Goal: Information Seeking & Learning: Find specific fact

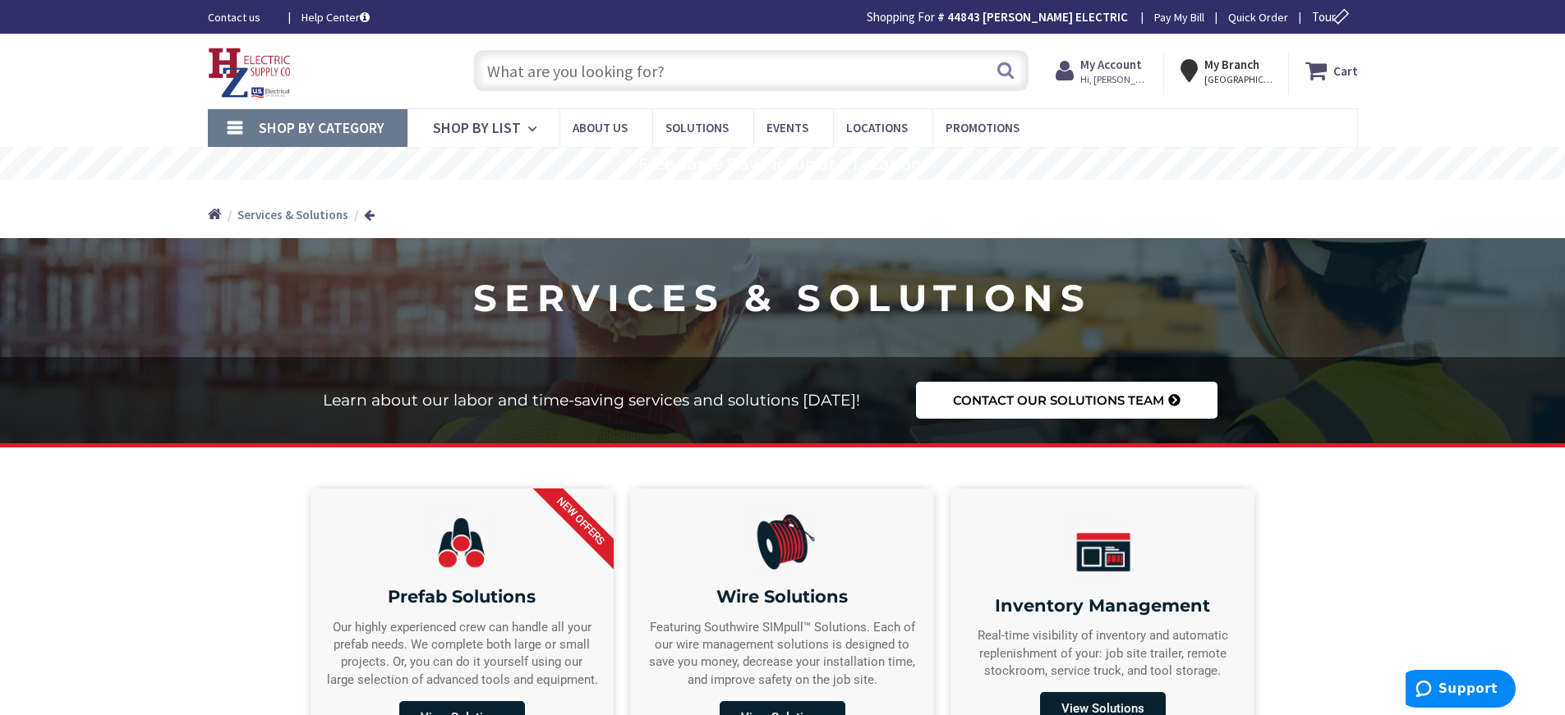
click at [522, 73] on input "text" at bounding box center [751, 70] width 554 height 41
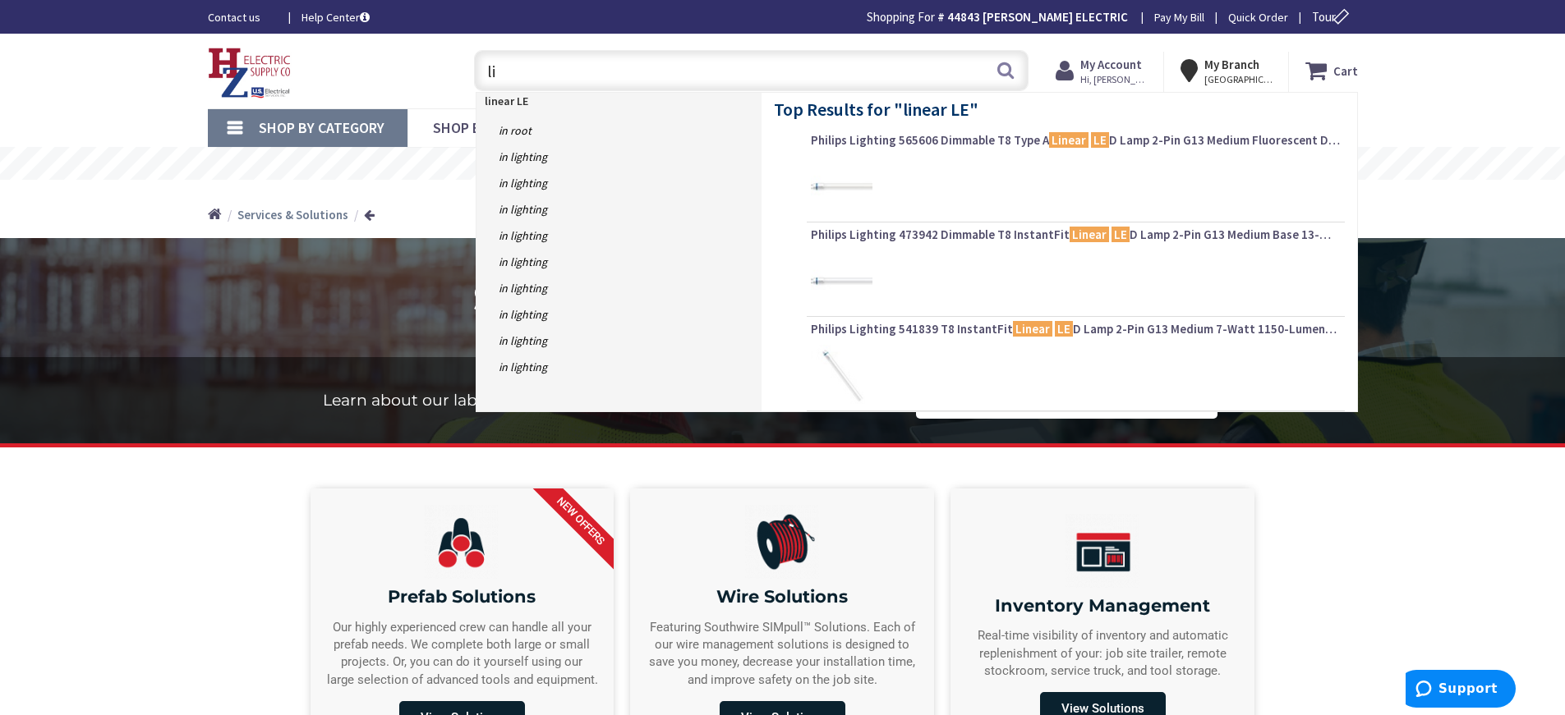
type input "l"
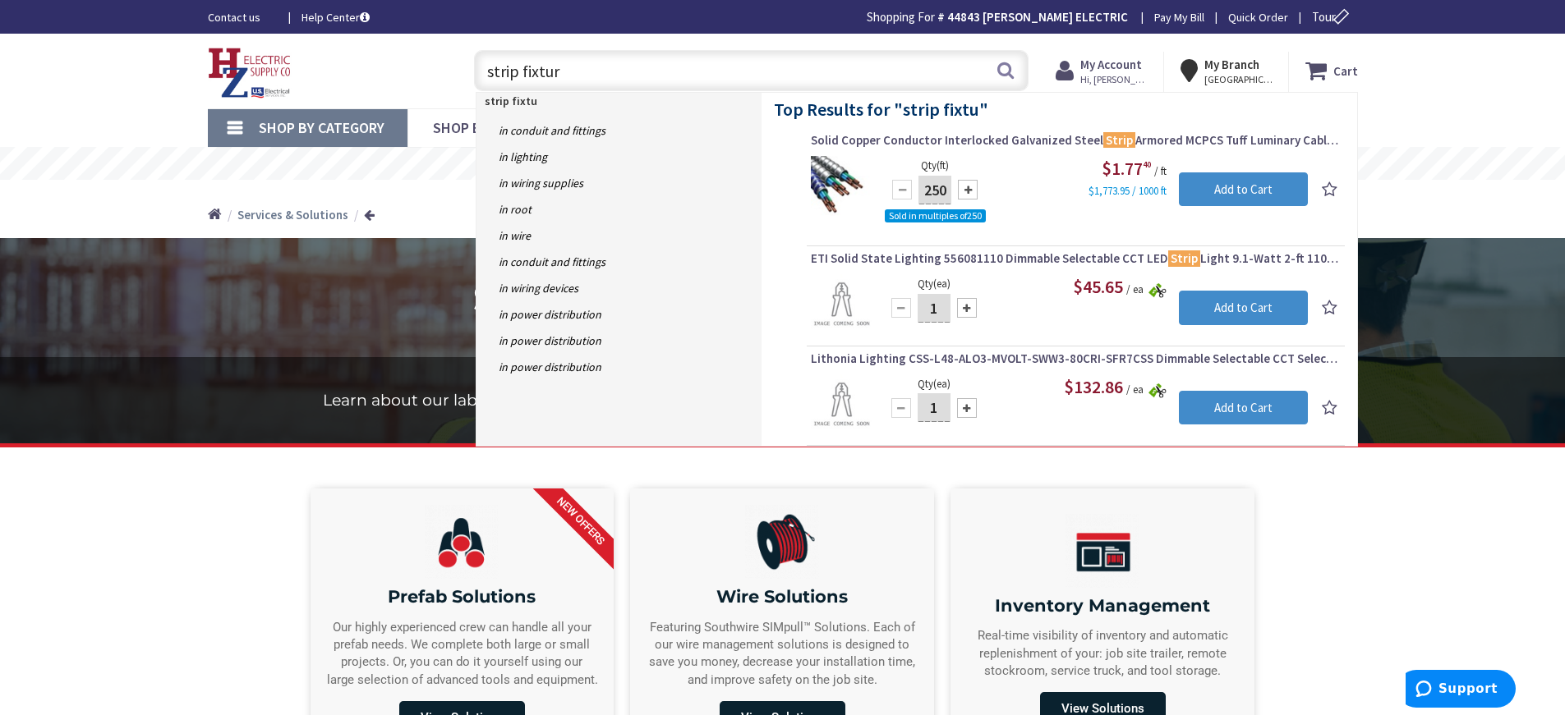
type input "strip fixture"
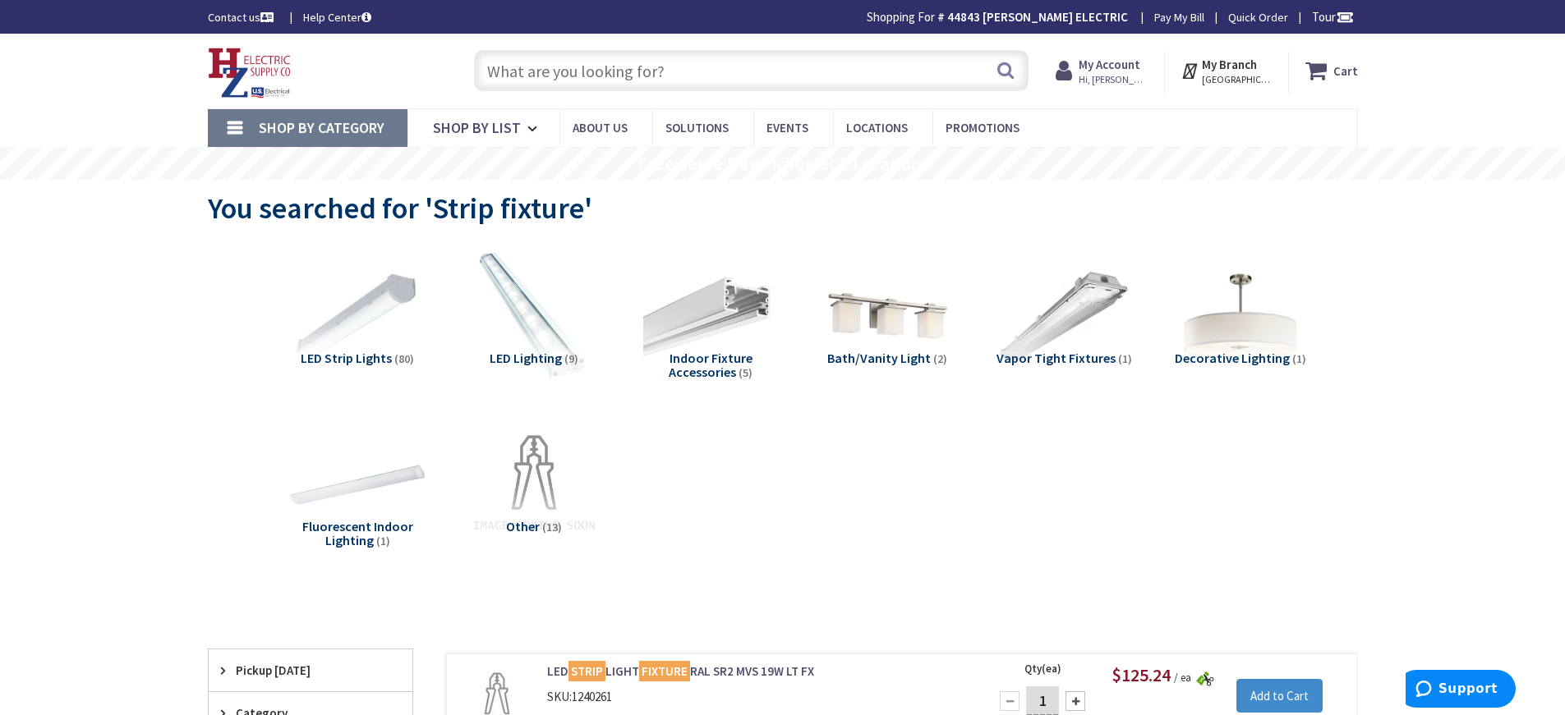
click at [499, 59] on input "text" at bounding box center [751, 70] width 554 height 41
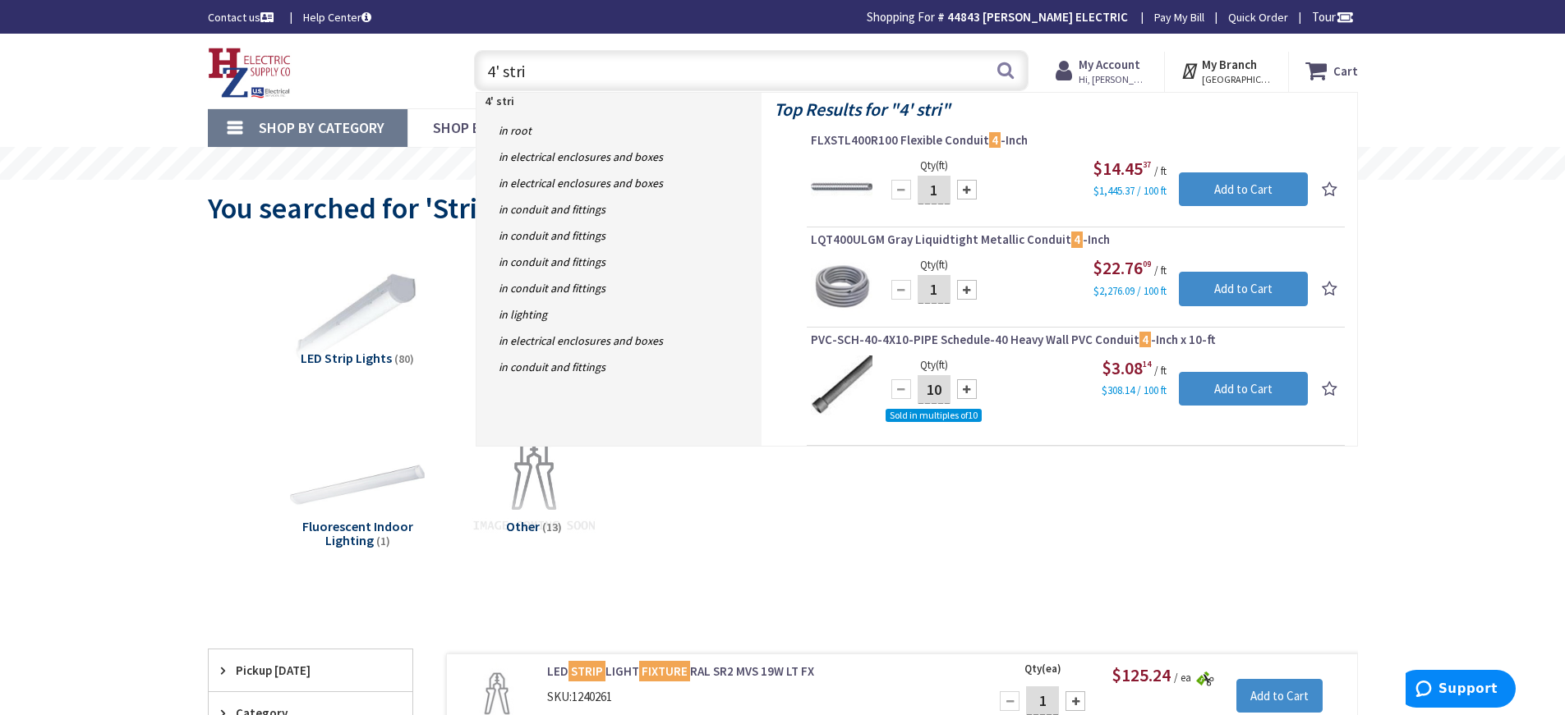
type input "4' strip"
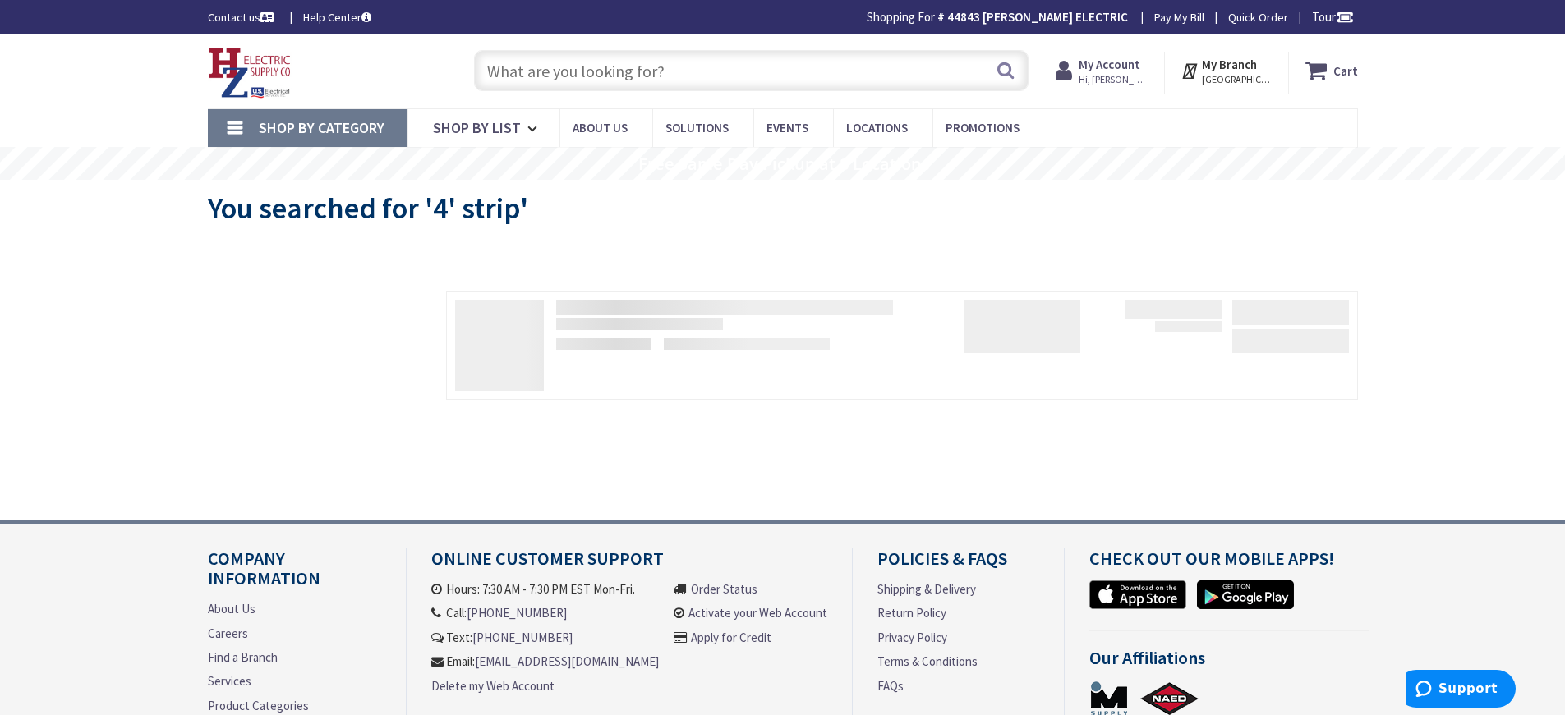
click at [496, 67] on input "text" at bounding box center [751, 70] width 554 height 41
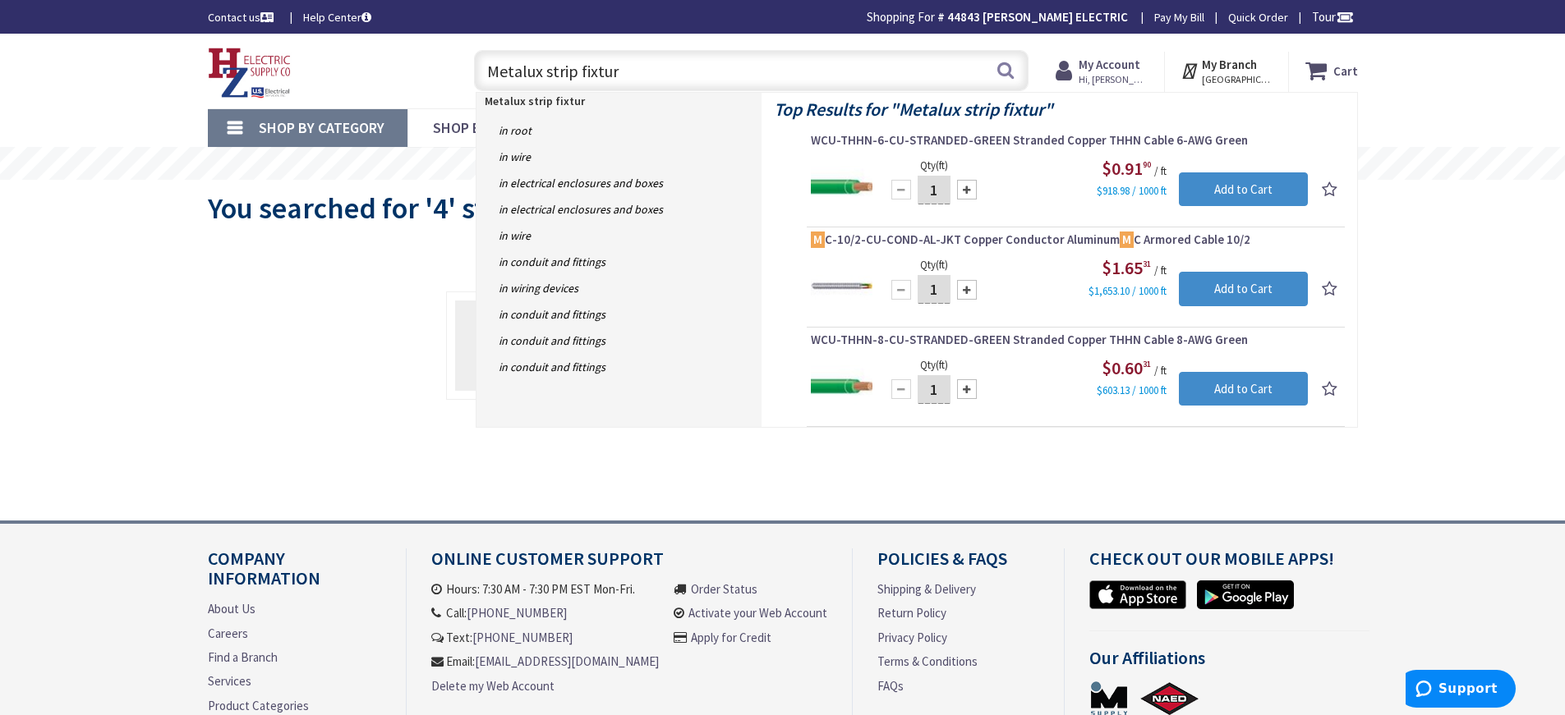
type input "Metalux strip fixture"
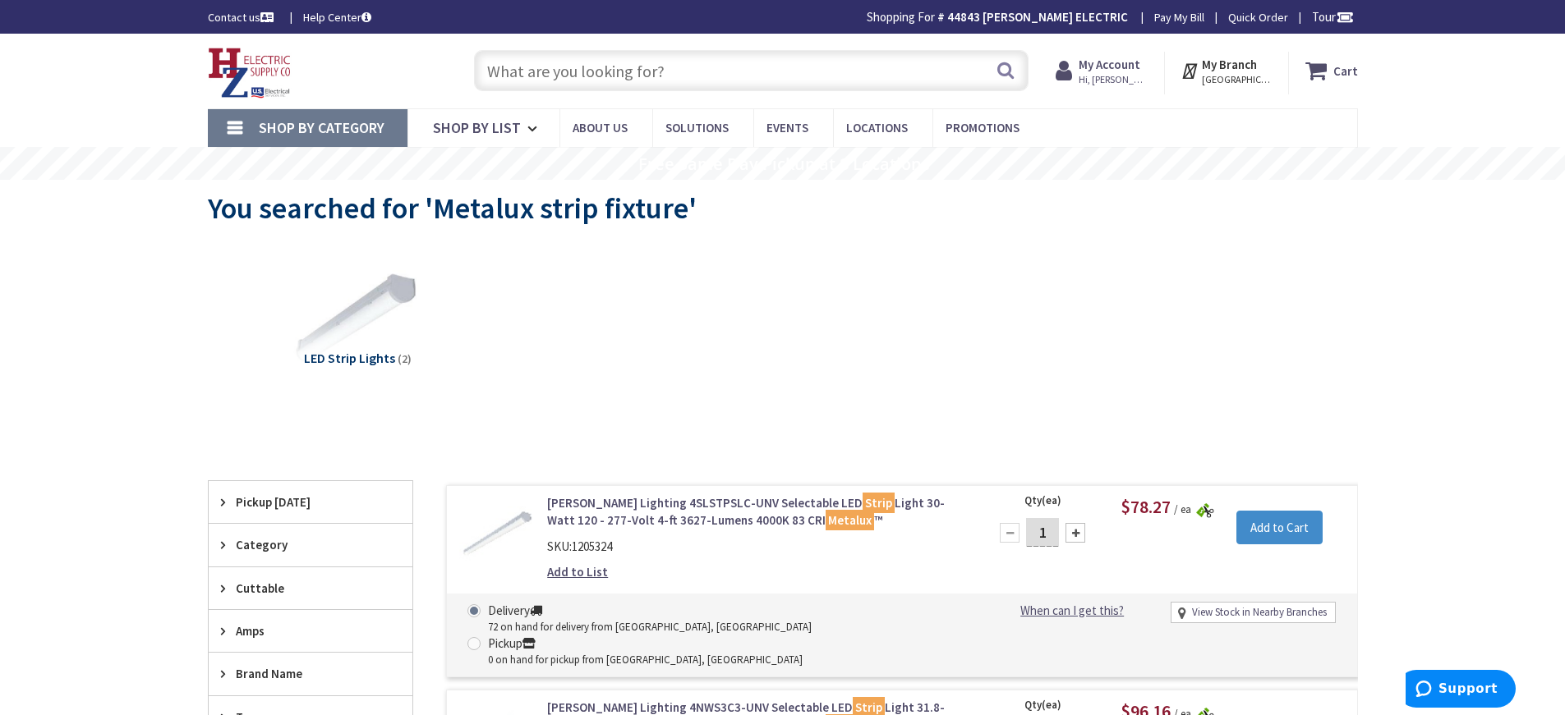
click at [501, 74] on input "text" at bounding box center [751, 70] width 554 height 41
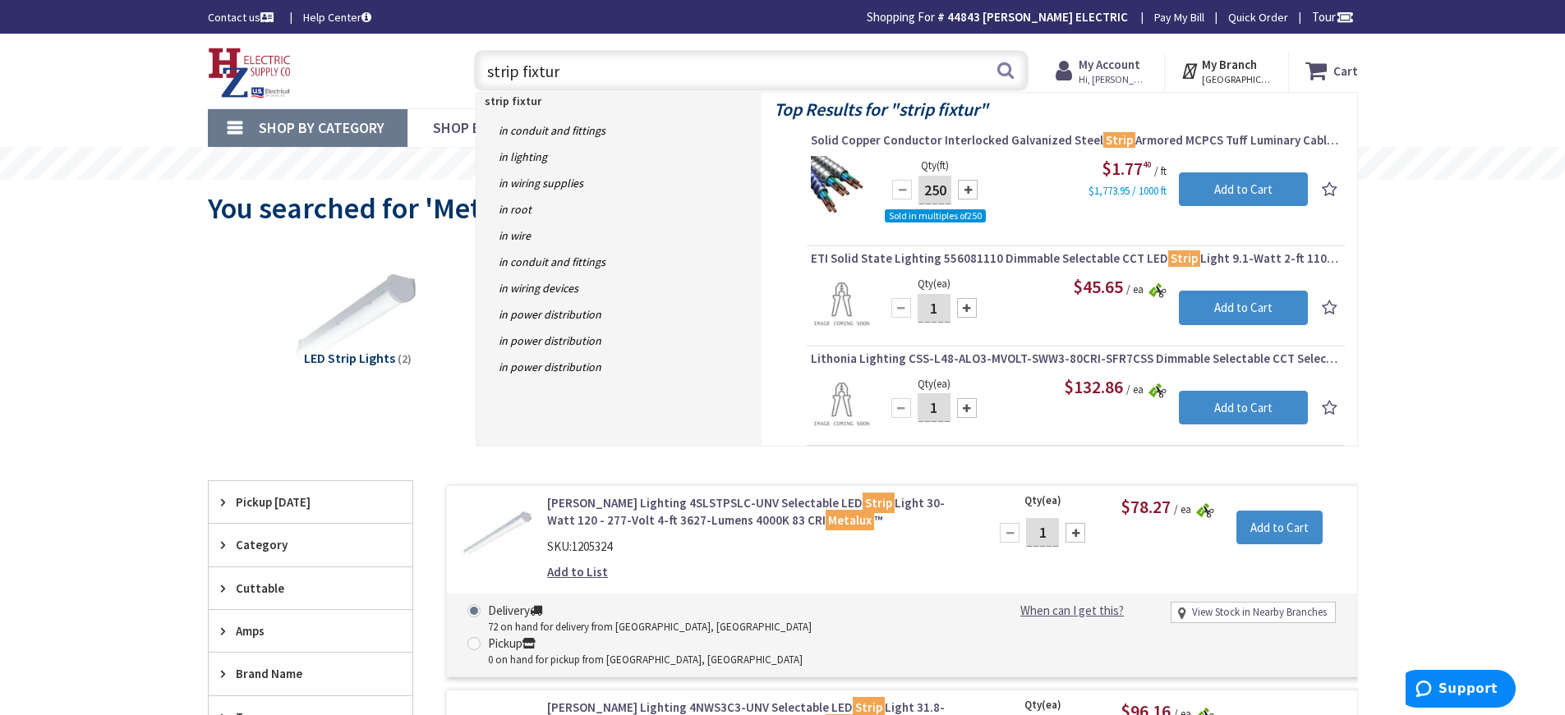
type input "strip fixture"
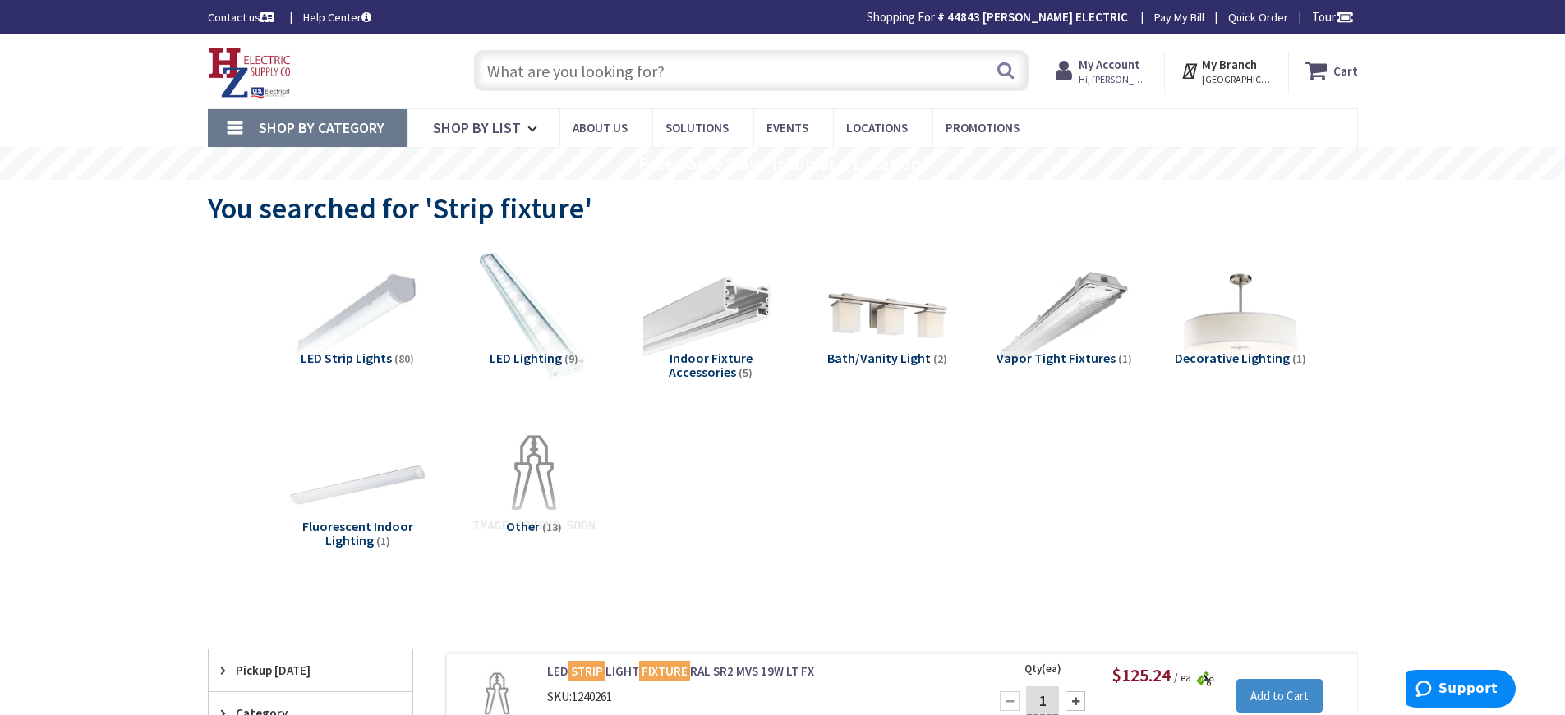
click at [532, 68] on input "text" at bounding box center [751, 70] width 554 height 41
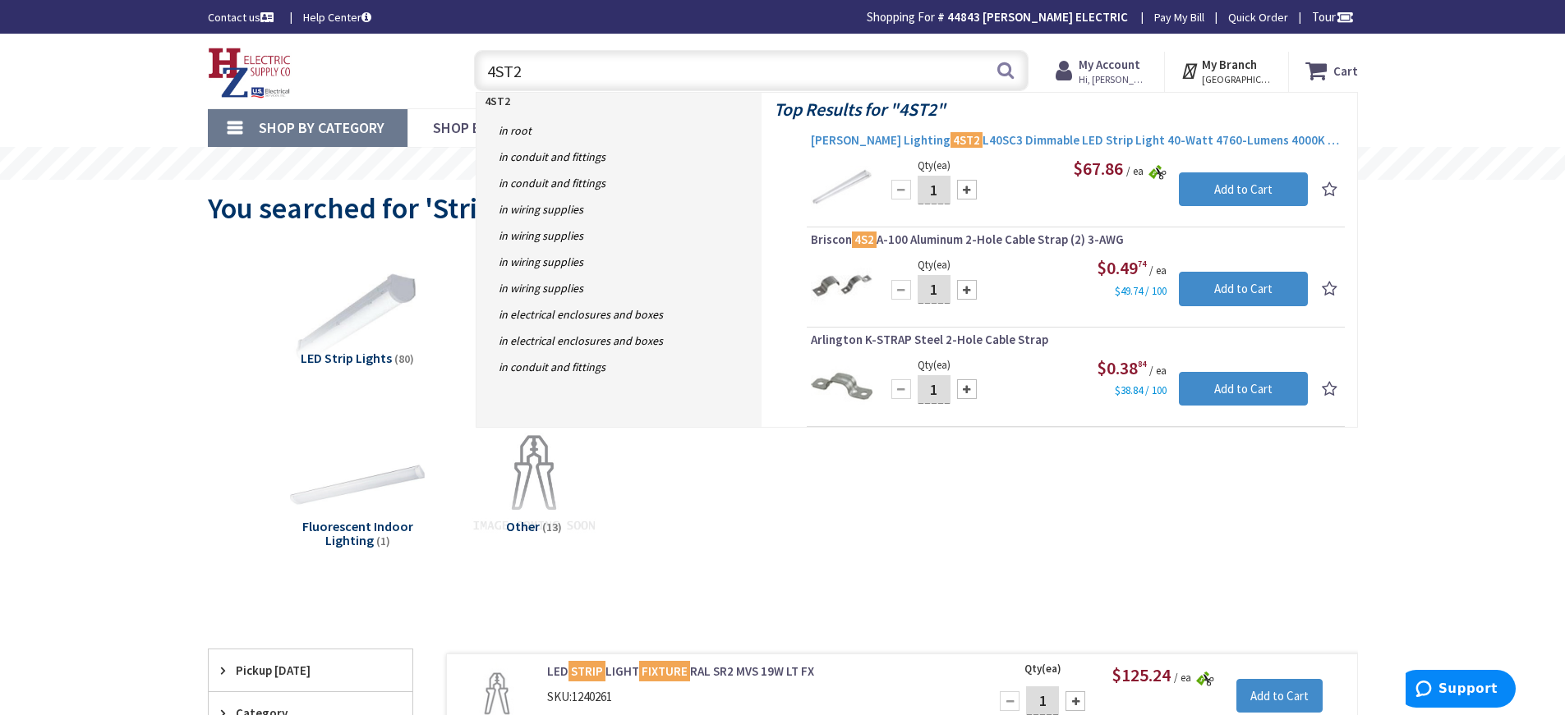
type input "4ST2"
click at [973, 143] on span "Cooper Lighting 4ST2 L40SC3 Dimmable LED Strip Light 40-Watt 4760-Lumens 4000K …" at bounding box center [1076, 140] width 530 height 16
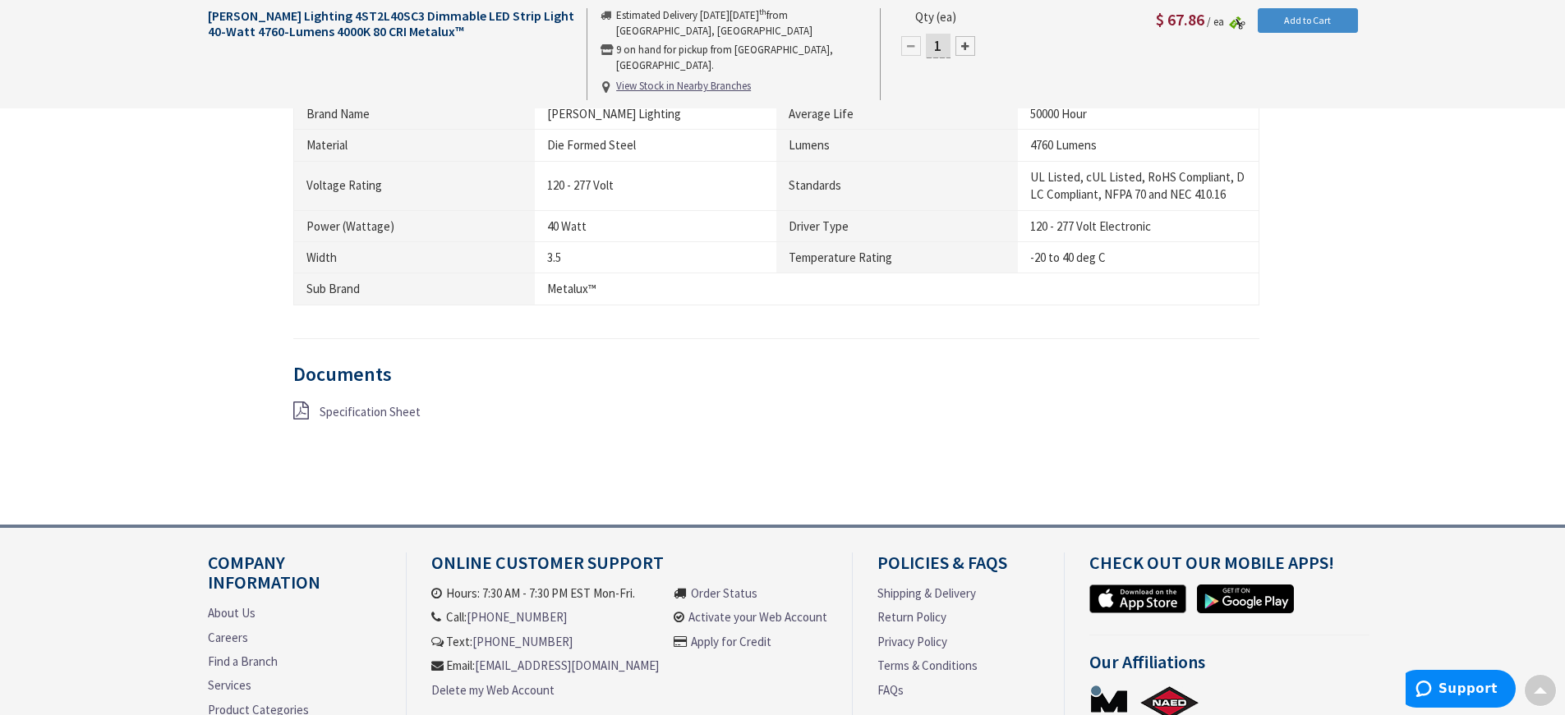
scroll to position [986, 0]
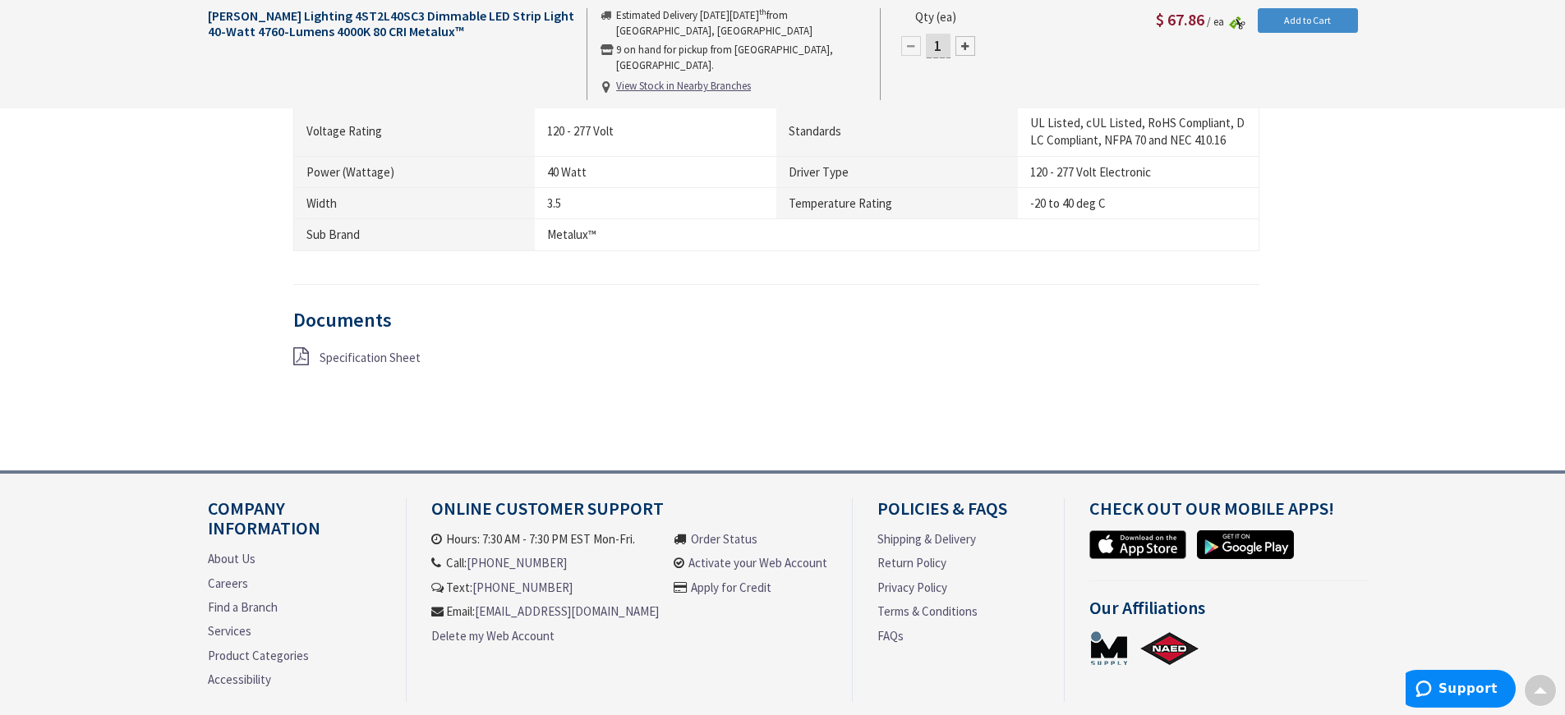
click at [360, 357] on span "Specification Sheet" at bounding box center [370, 358] width 101 height 16
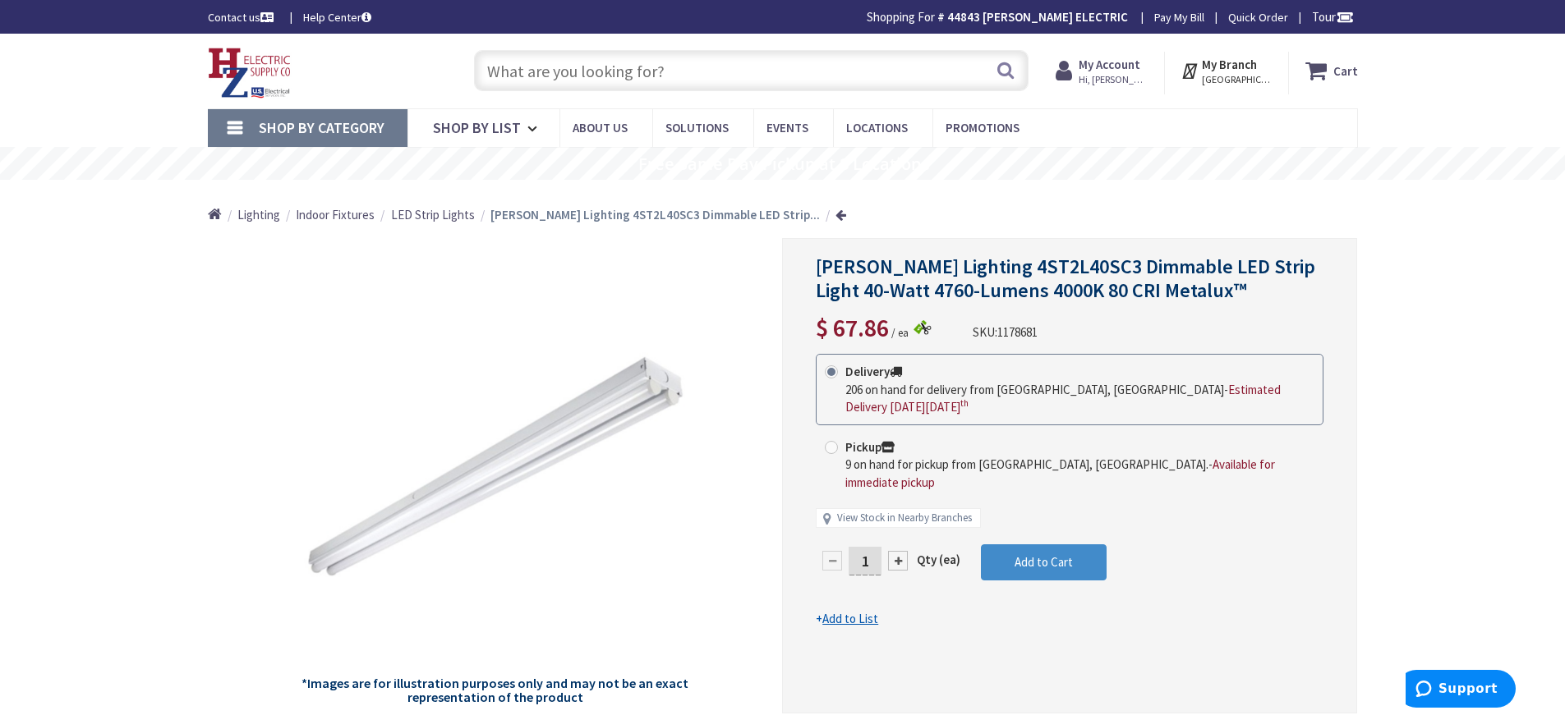
click at [527, 85] on input "text" at bounding box center [751, 70] width 554 height 41
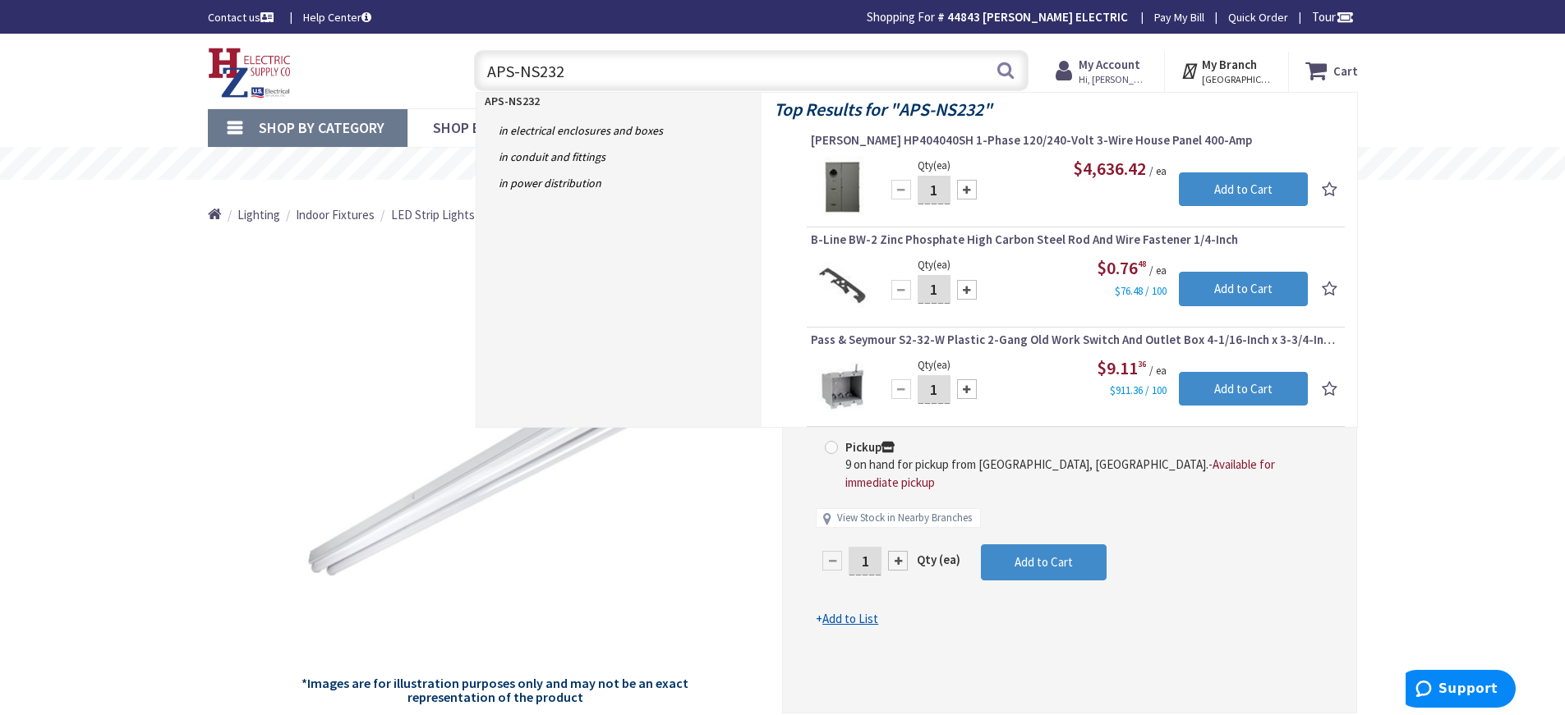
click at [641, 66] on input "APS-NS232" at bounding box center [751, 70] width 554 height 41
type input "A"
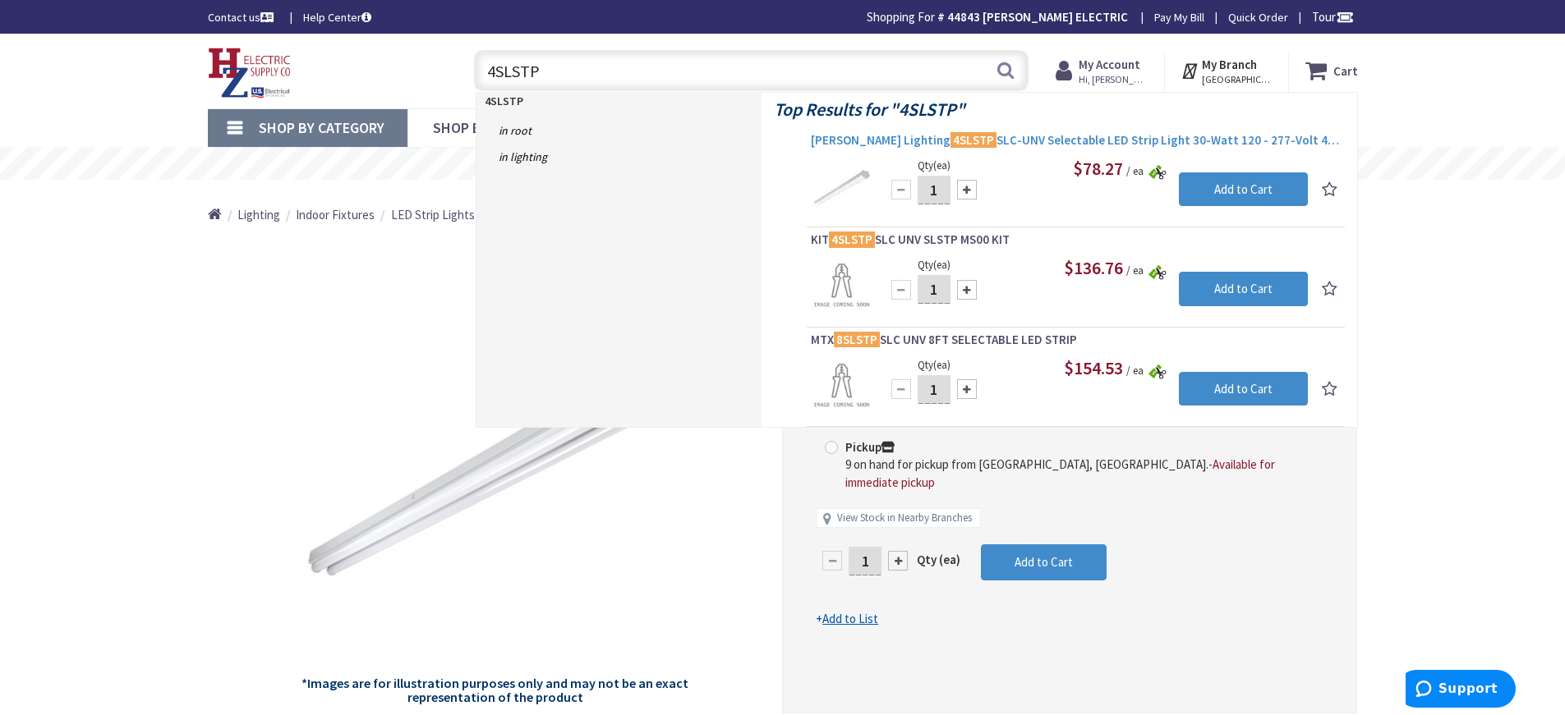
type input "4SLSTP"
click at [950, 142] on mark "4SLSTP" at bounding box center [973, 140] width 46 height 21
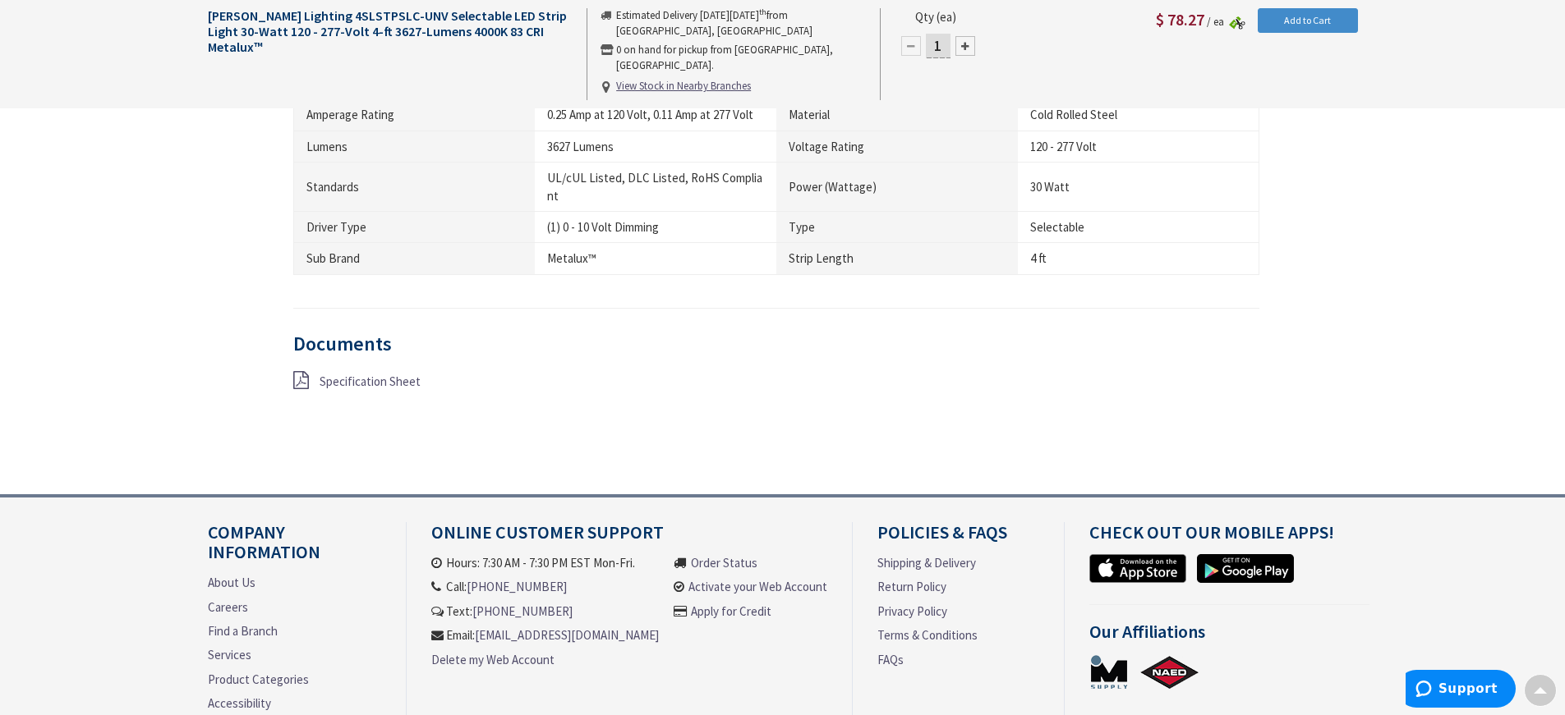
scroll to position [986, 0]
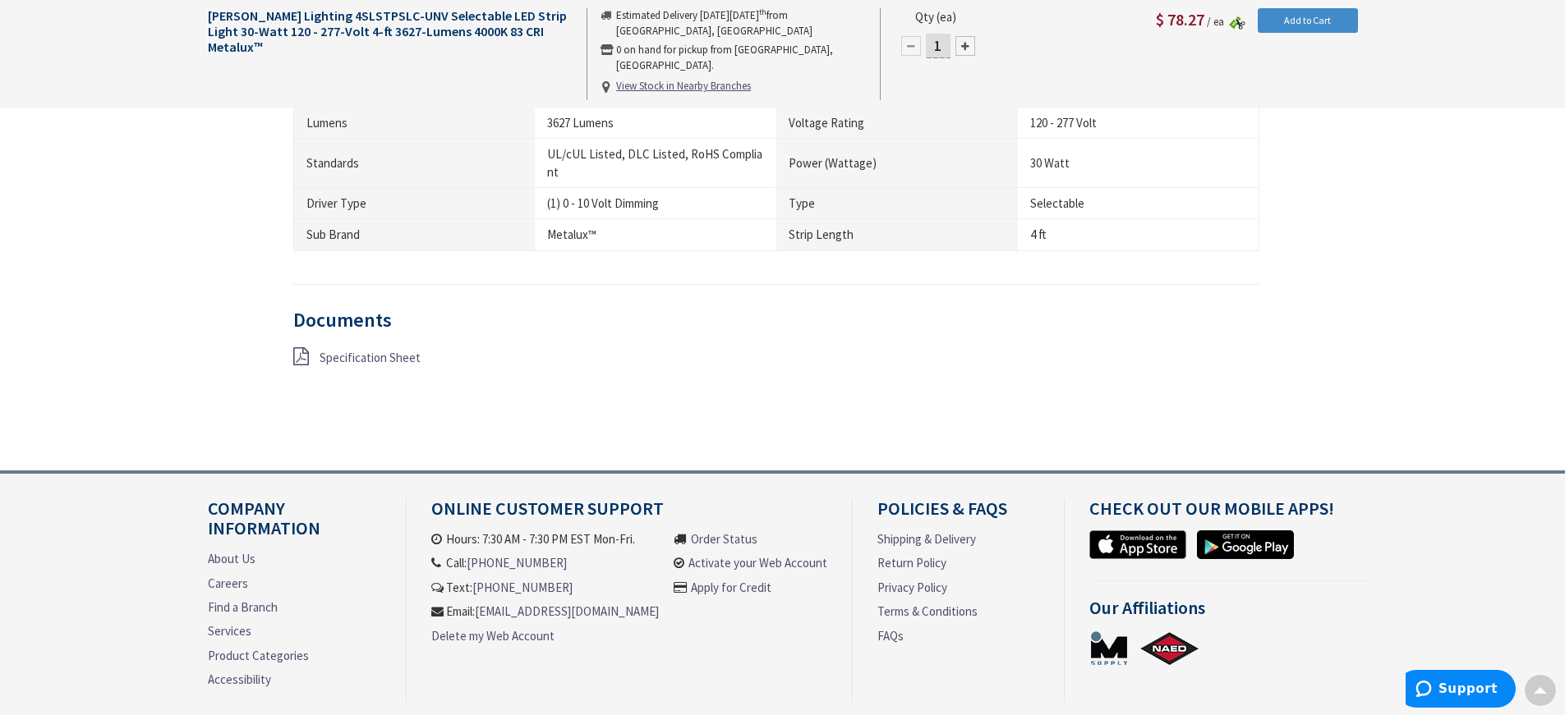
click at [343, 357] on span "Specification Sheet" at bounding box center [370, 358] width 101 height 16
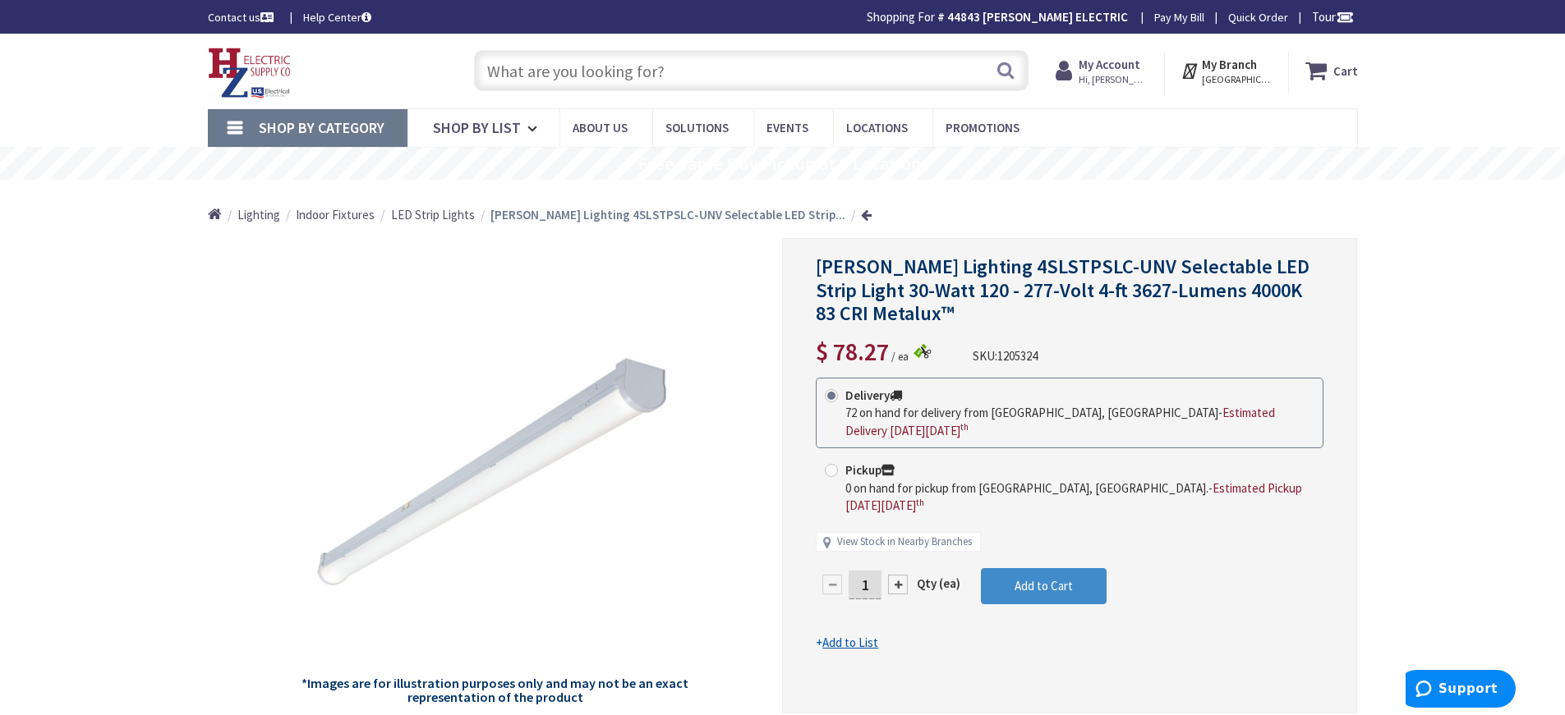
click at [506, 75] on input "text" at bounding box center [751, 70] width 554 height 41
type input "wiremold box"
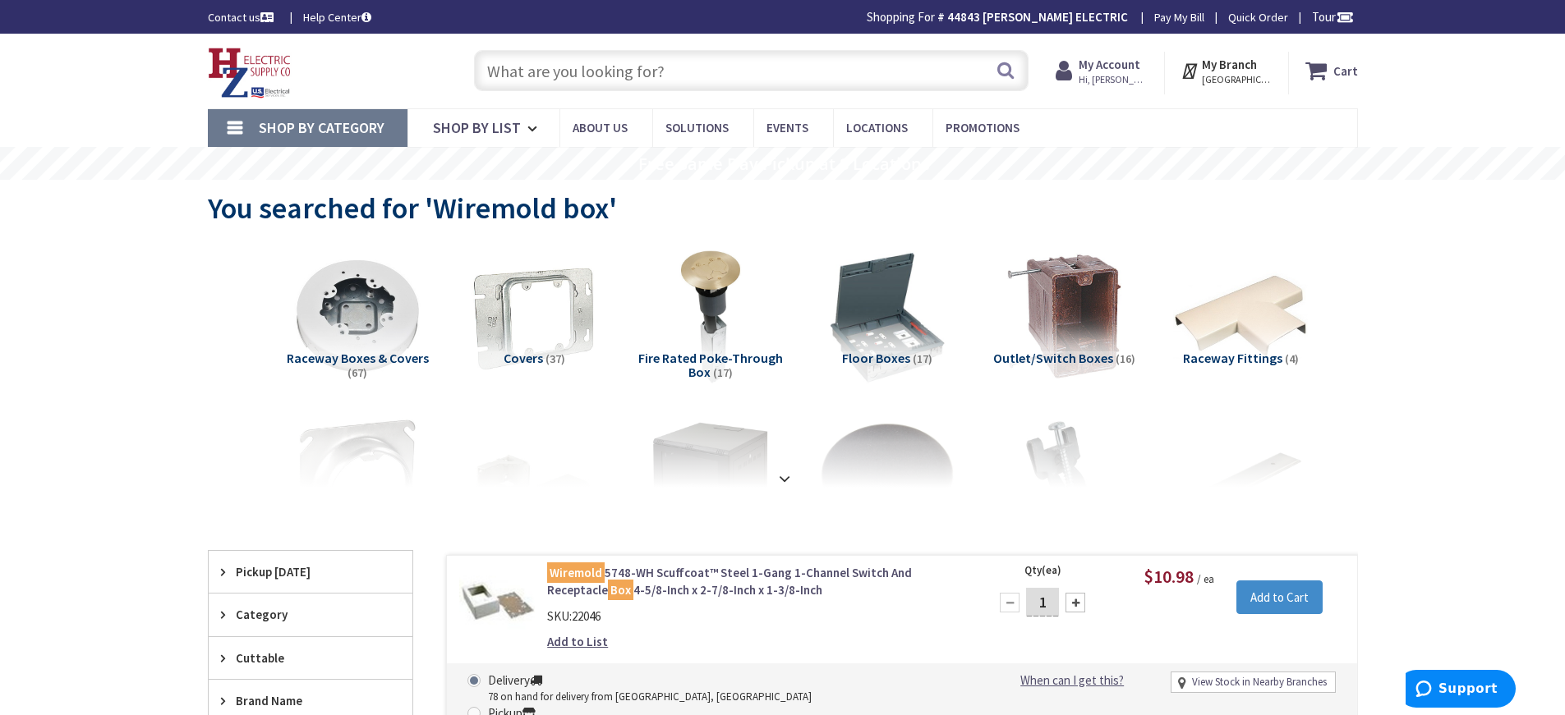
click at [501, 80] on input "text" at bounding box center [751, 70] width 554 height 41
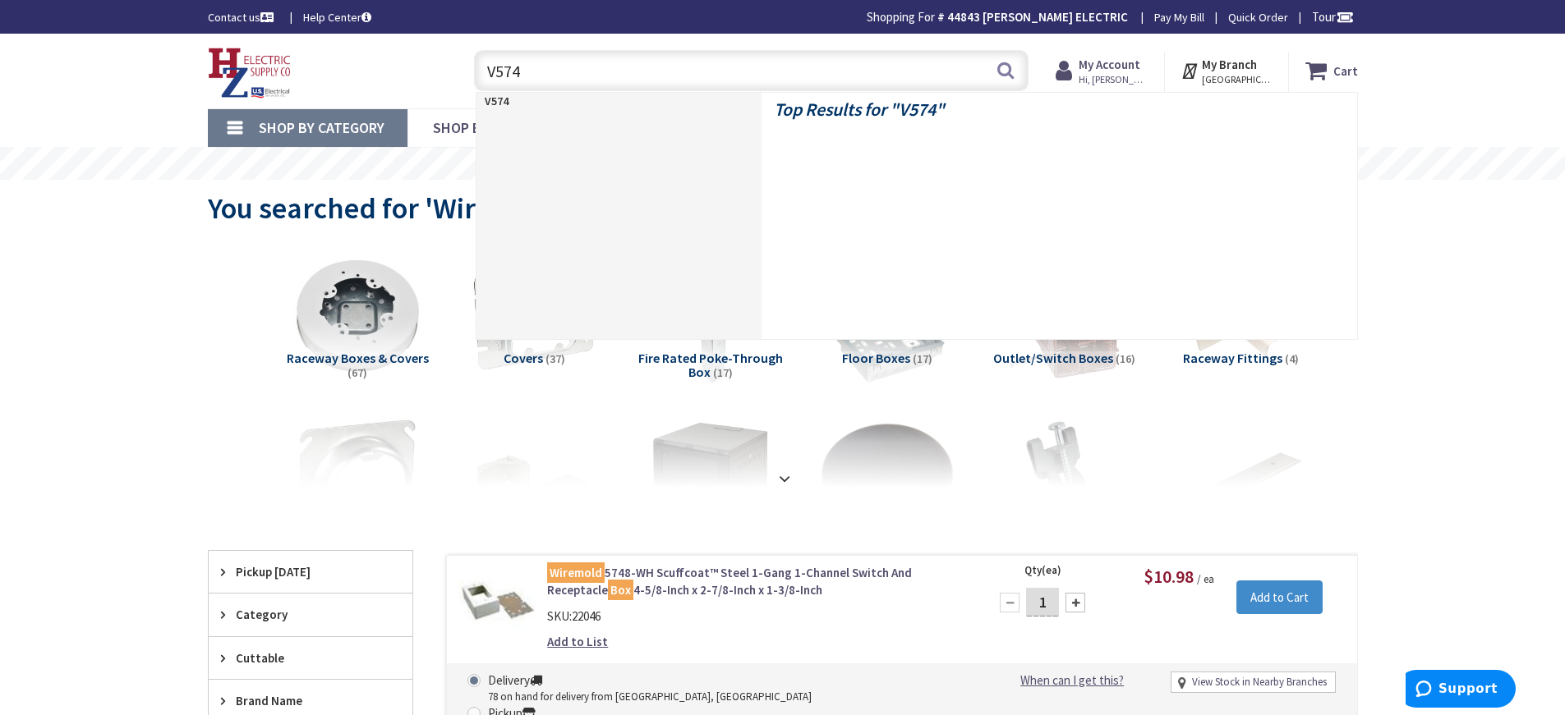
type input "V5747"
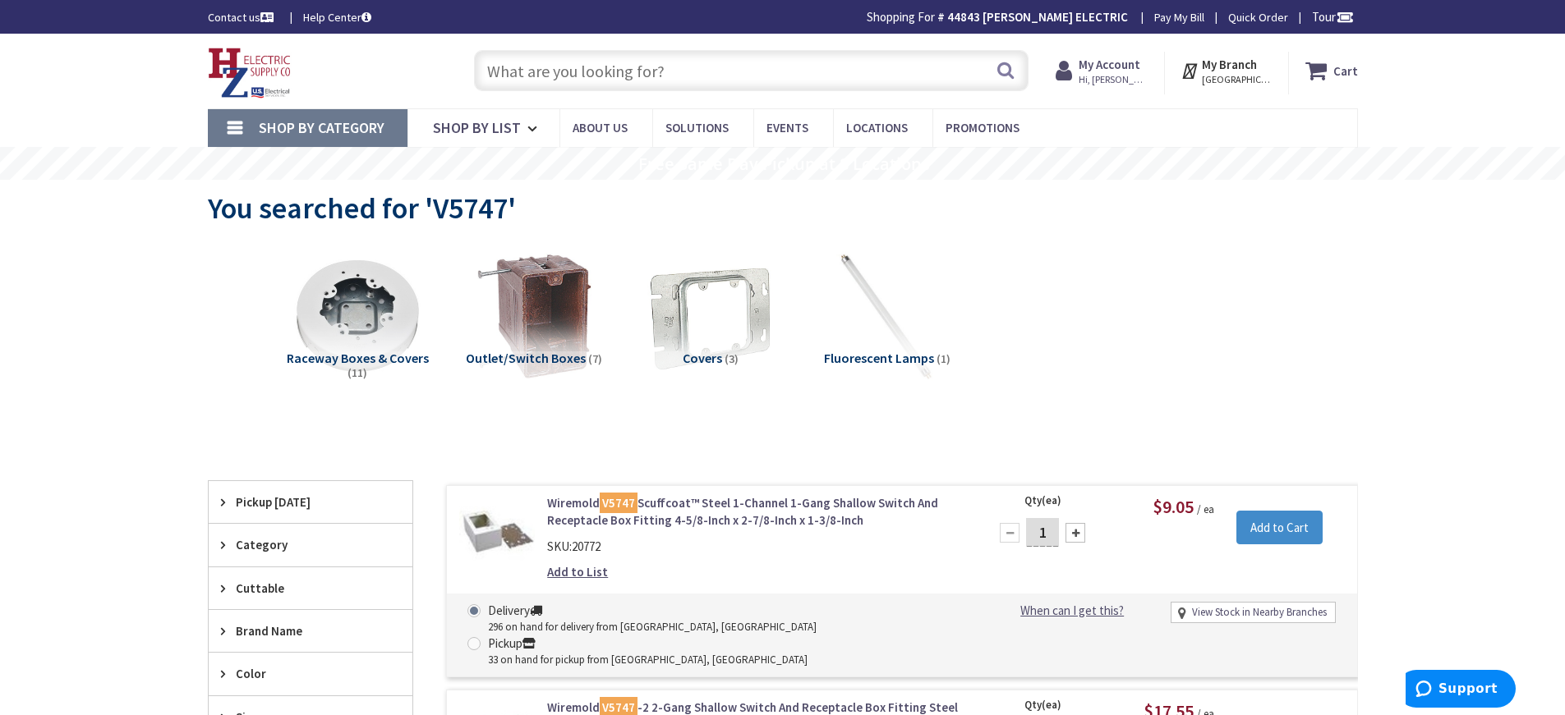
click at [581, 81] on input "text" at bounding box center [751, 70] width 554 height 41
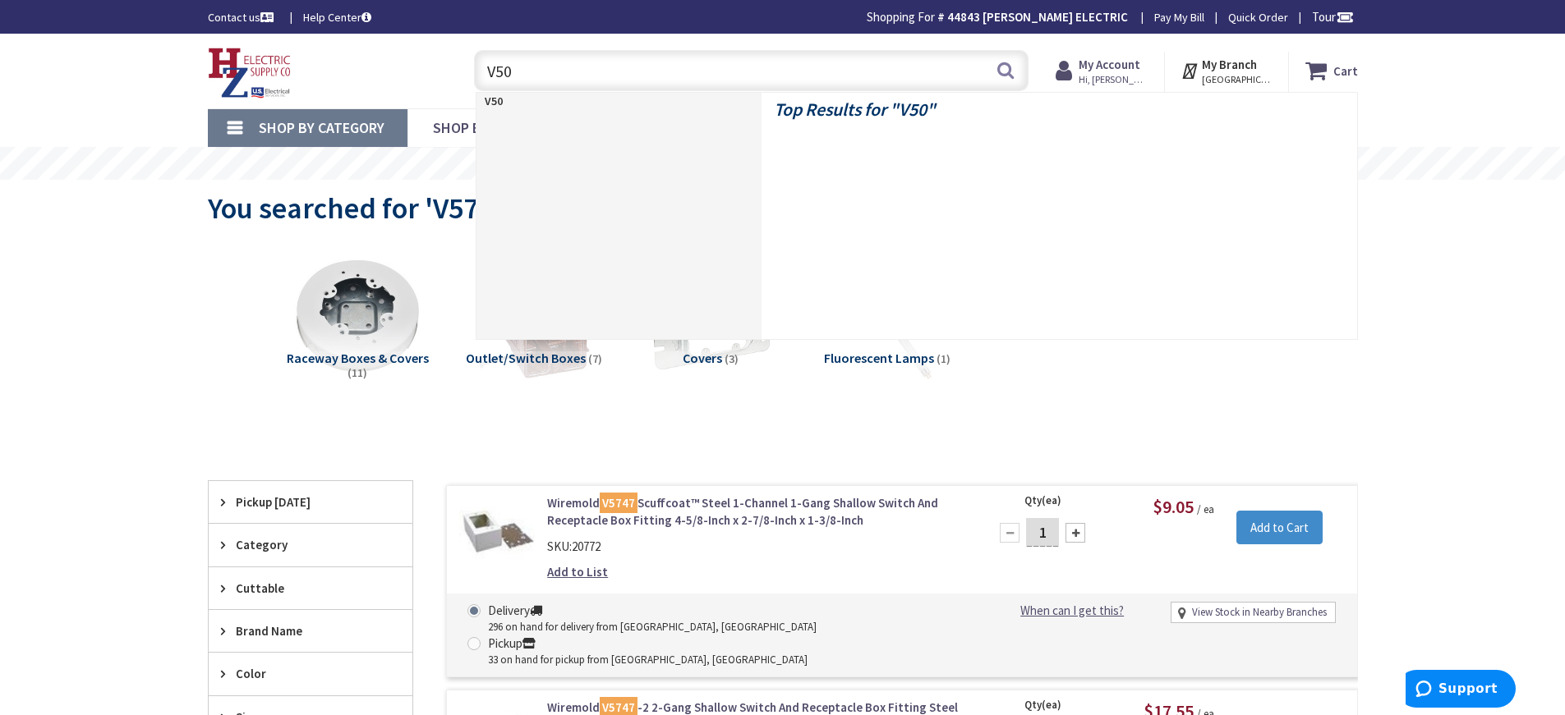
type input "V500"
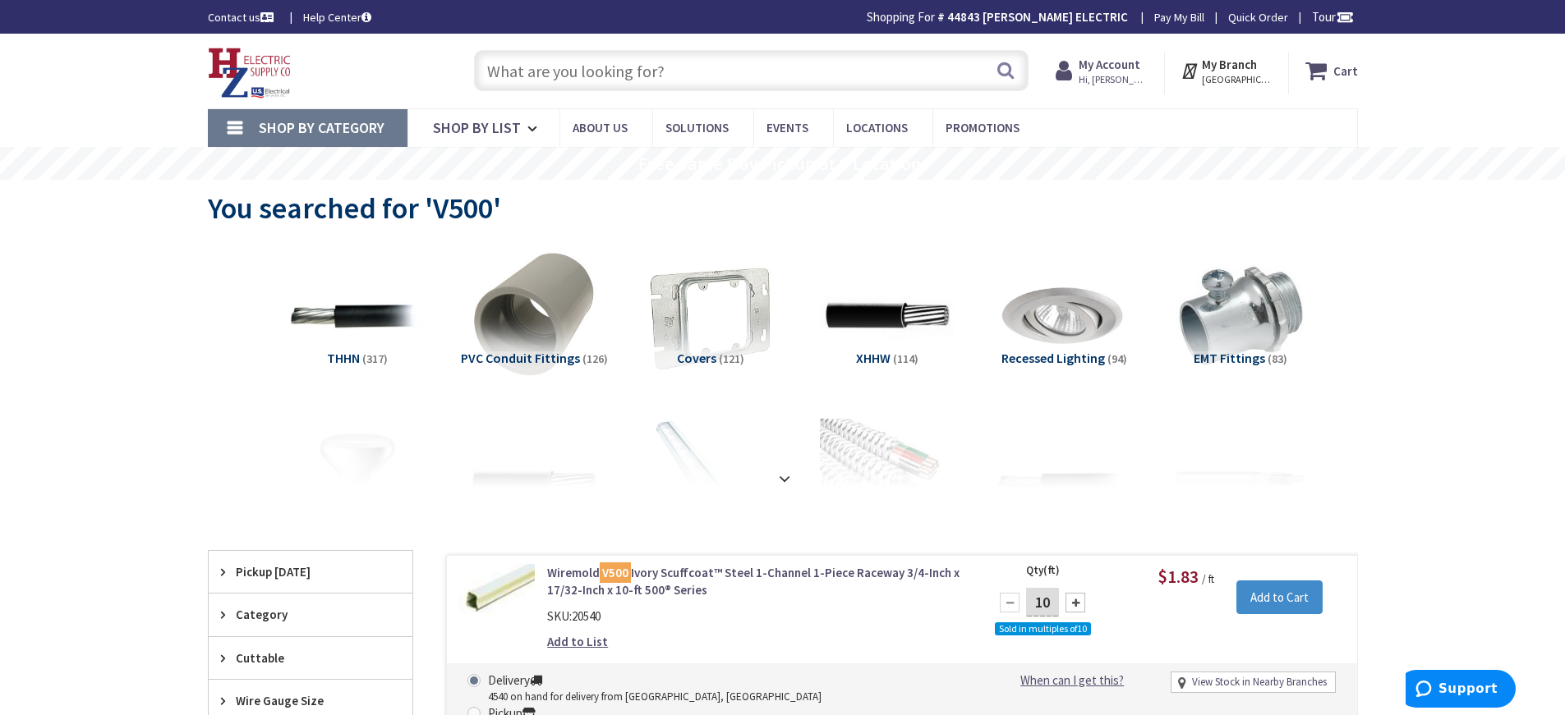
click at [545, 63] on input "text" at bounding box center [751, 70] width 554 height 41
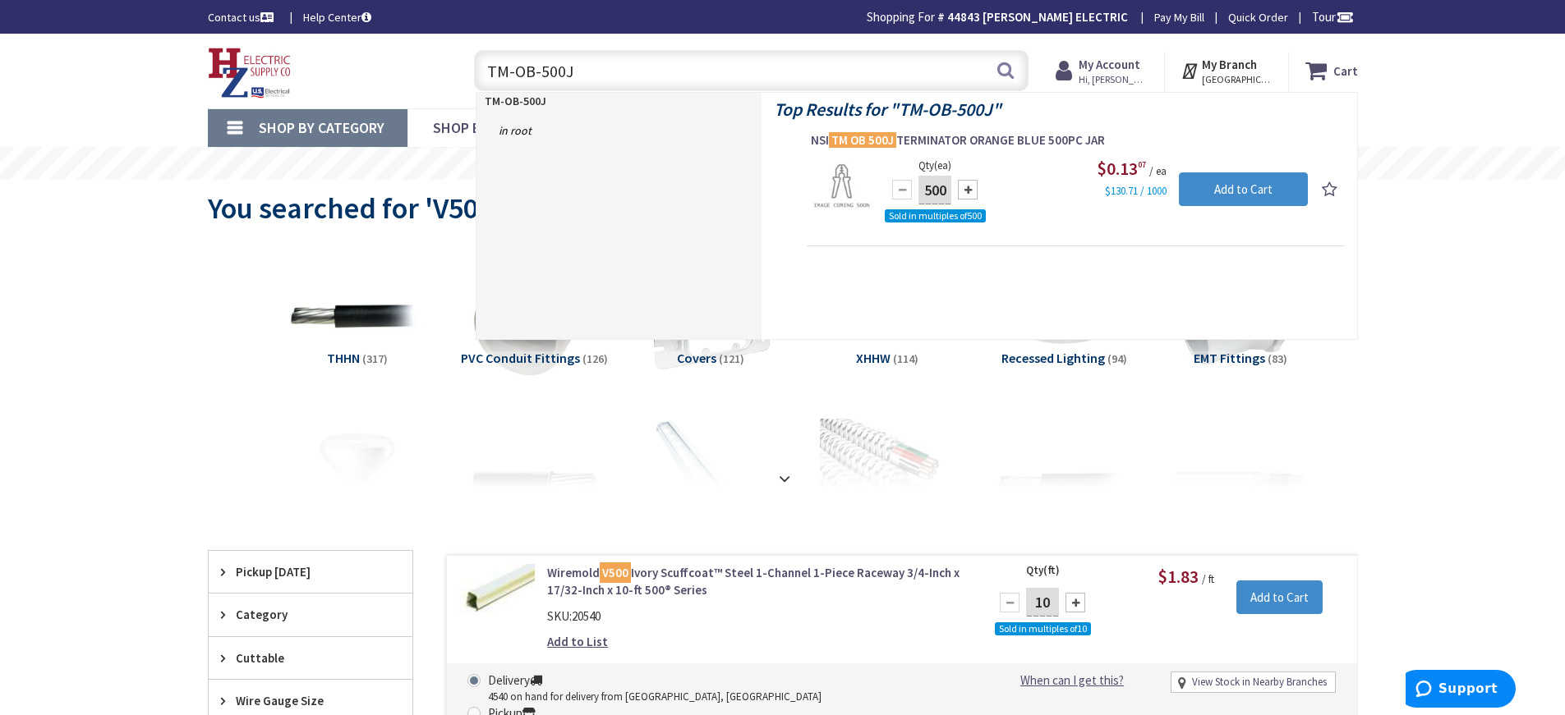
click at [529, 70] on input "TM-OB-500J" at bounding box center [751, 70] width 554 height 41
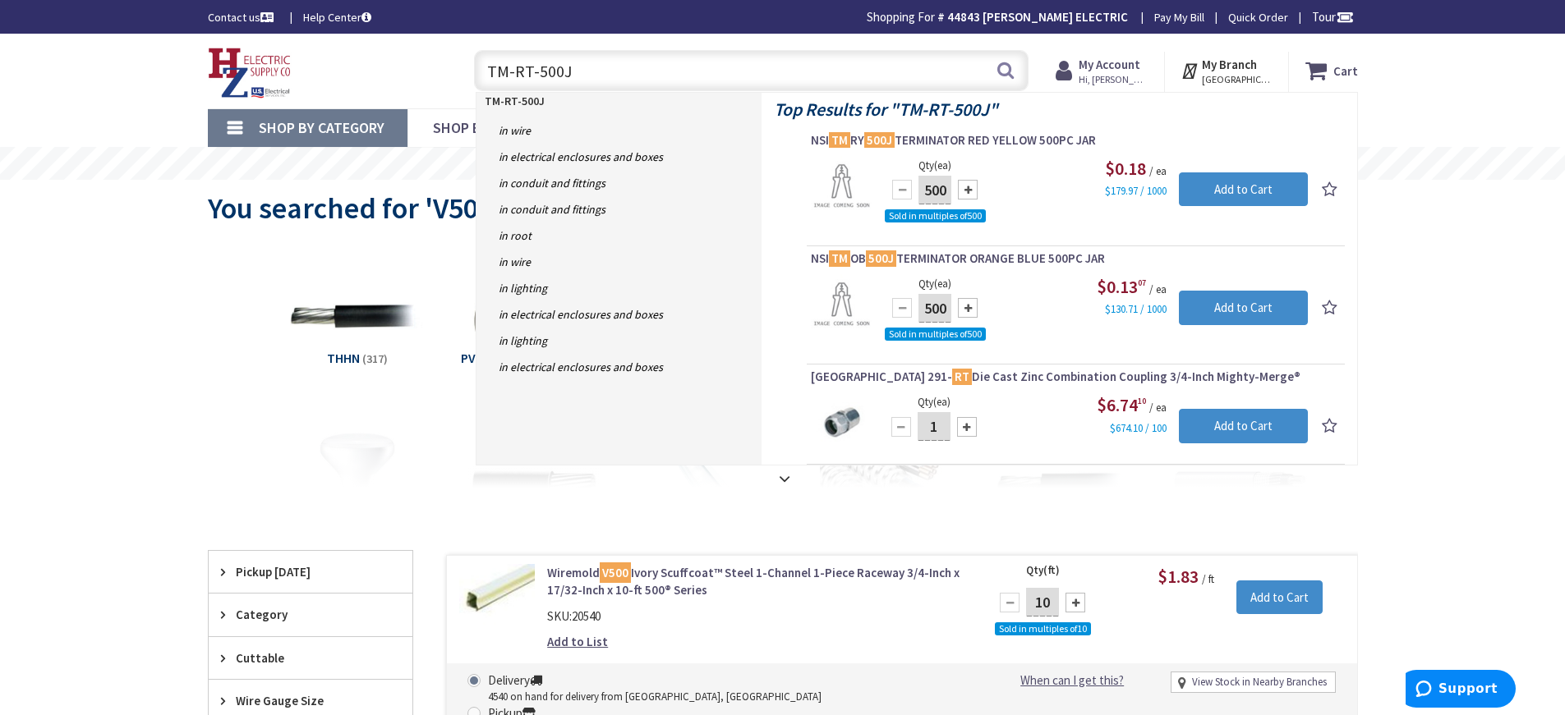
click at [527, 70] on input "TM-RT-500J" at bounding box center [751, 70] width 554 height 41
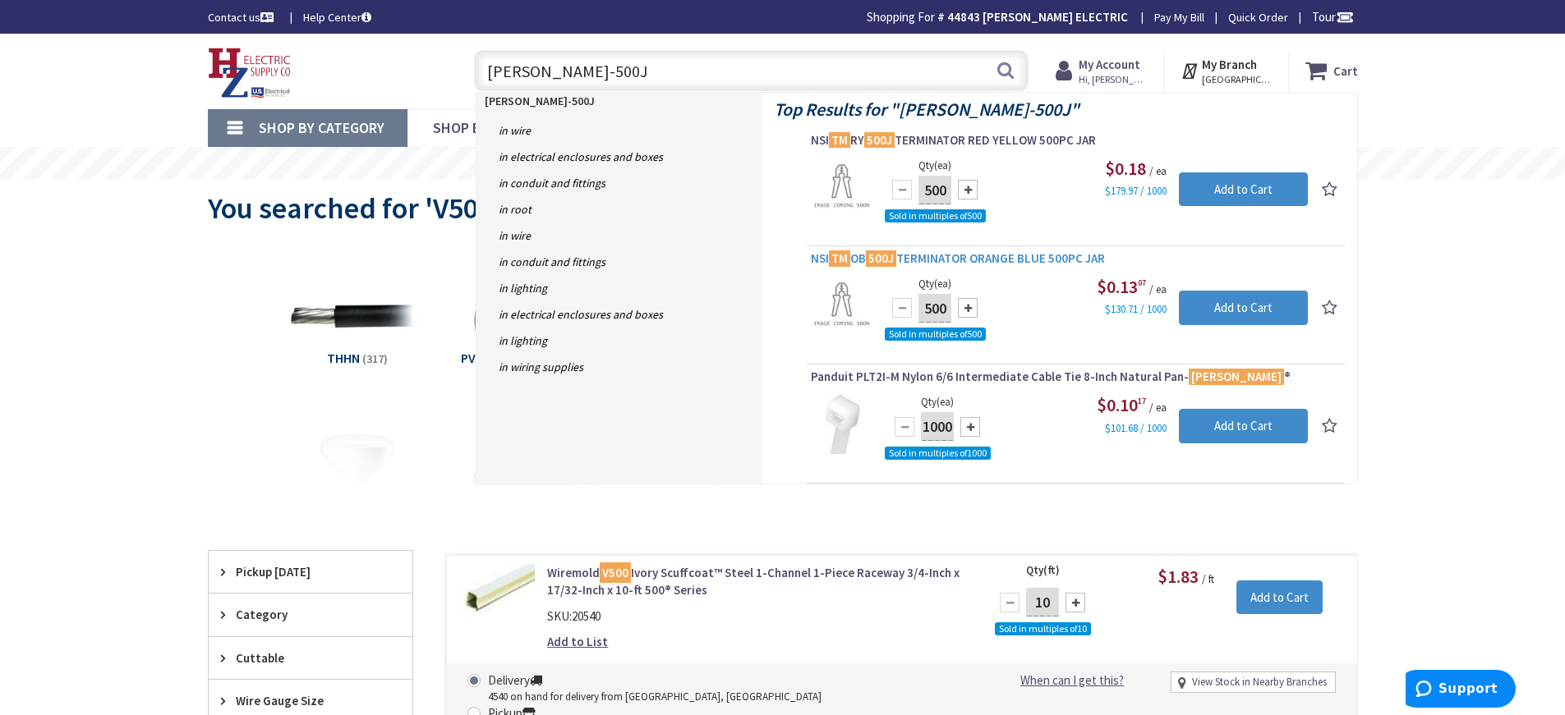
type input "[PERSON_NAME]-500J"
click at [943, 259] on span "NSI TM OB 500J TERMINATOR ORANGE BLUE 500PC JAR" at bounding box center [1076, 259] width 530 height 16
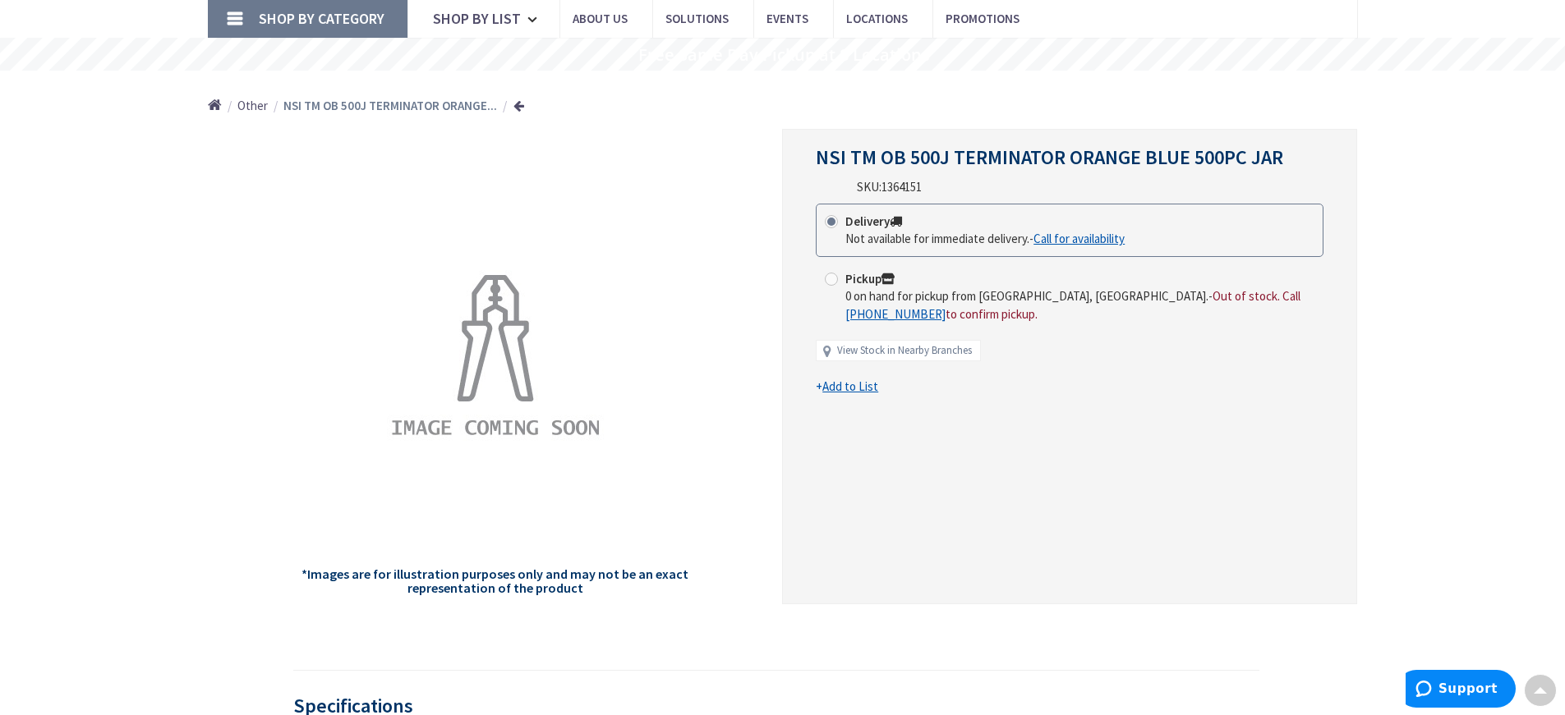
scroll to position [82, 0]
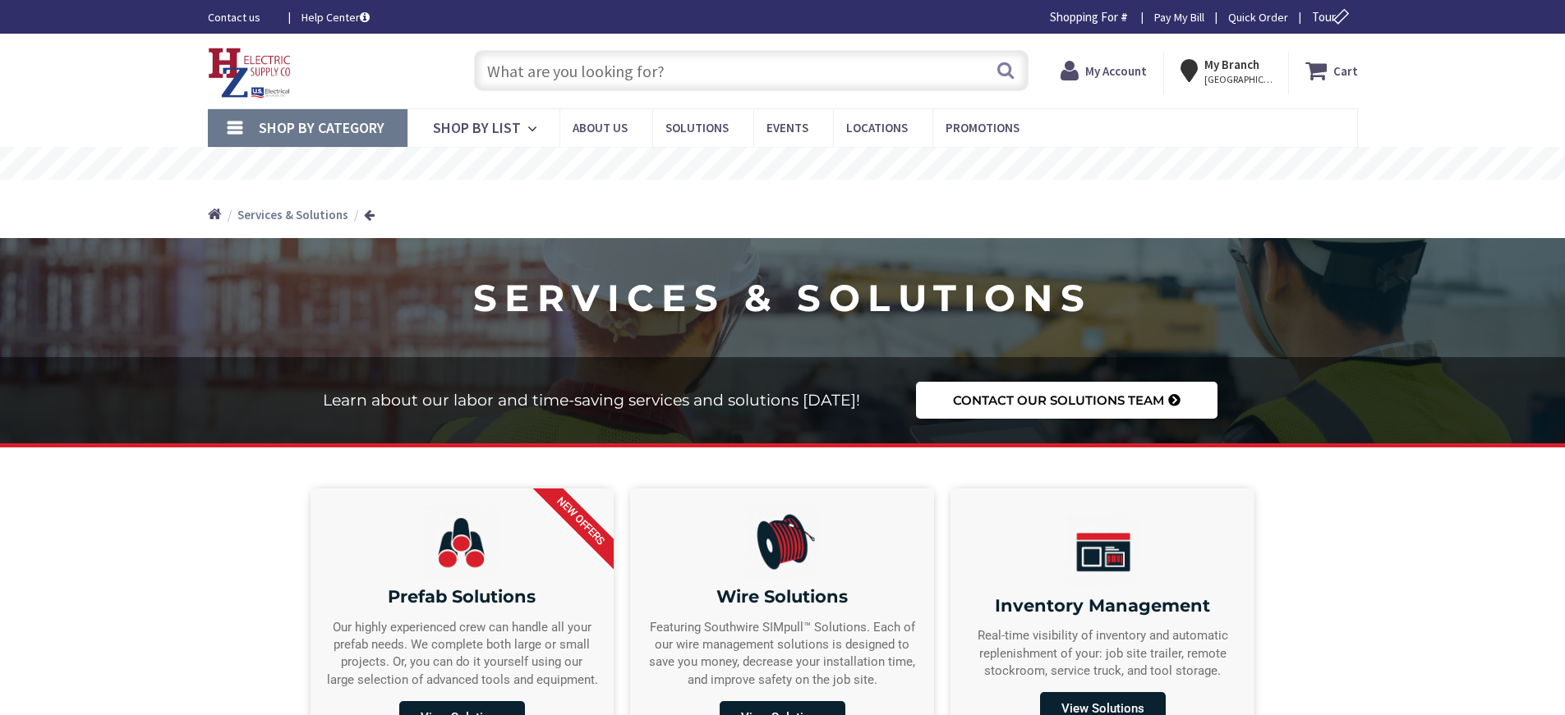
click at [586, 83] on input "text" at bounding box center [751, 70] width 554 height 41
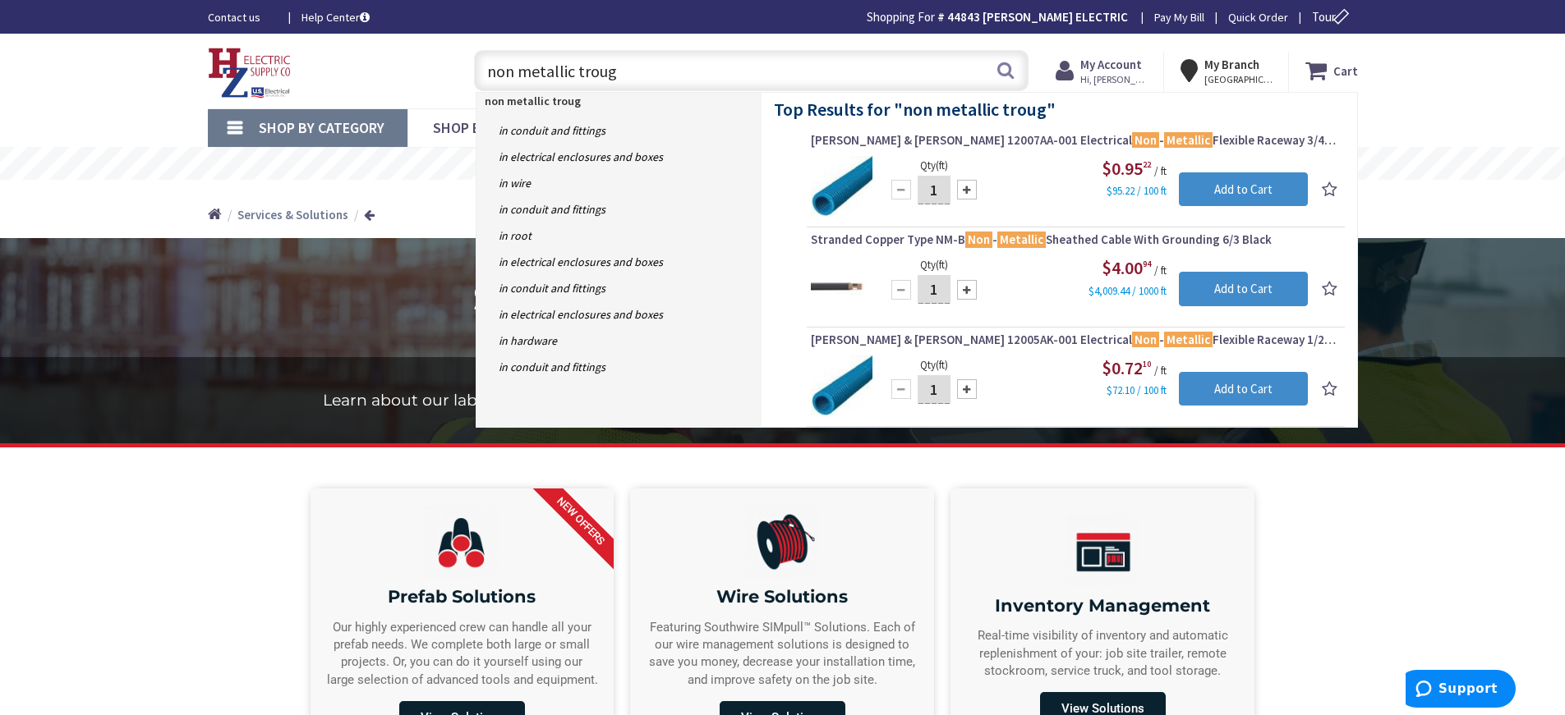
type input "non metallic trough"
